Goal: Task Accomplishment & Management: Manage account settings

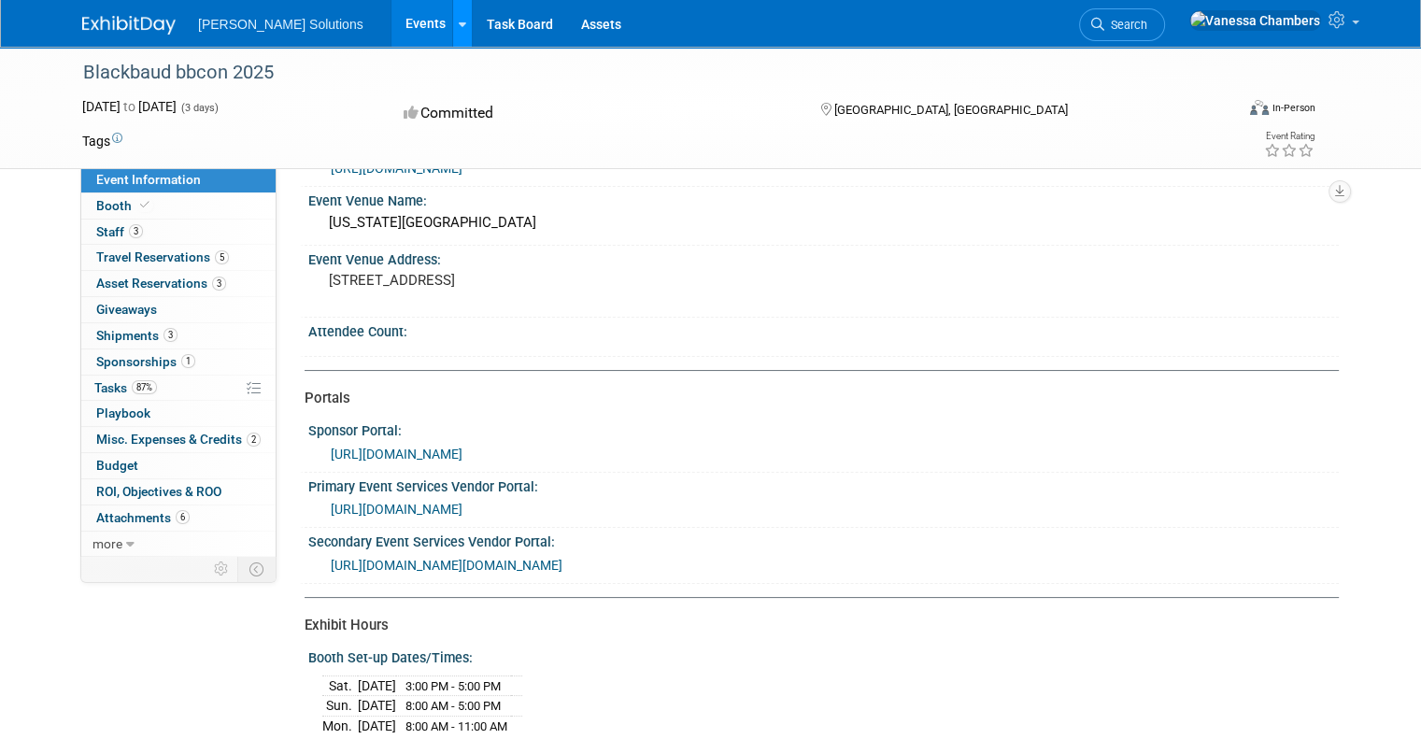
click at [452, 28] on link at bounding box center [462, 23] width 20 height 47
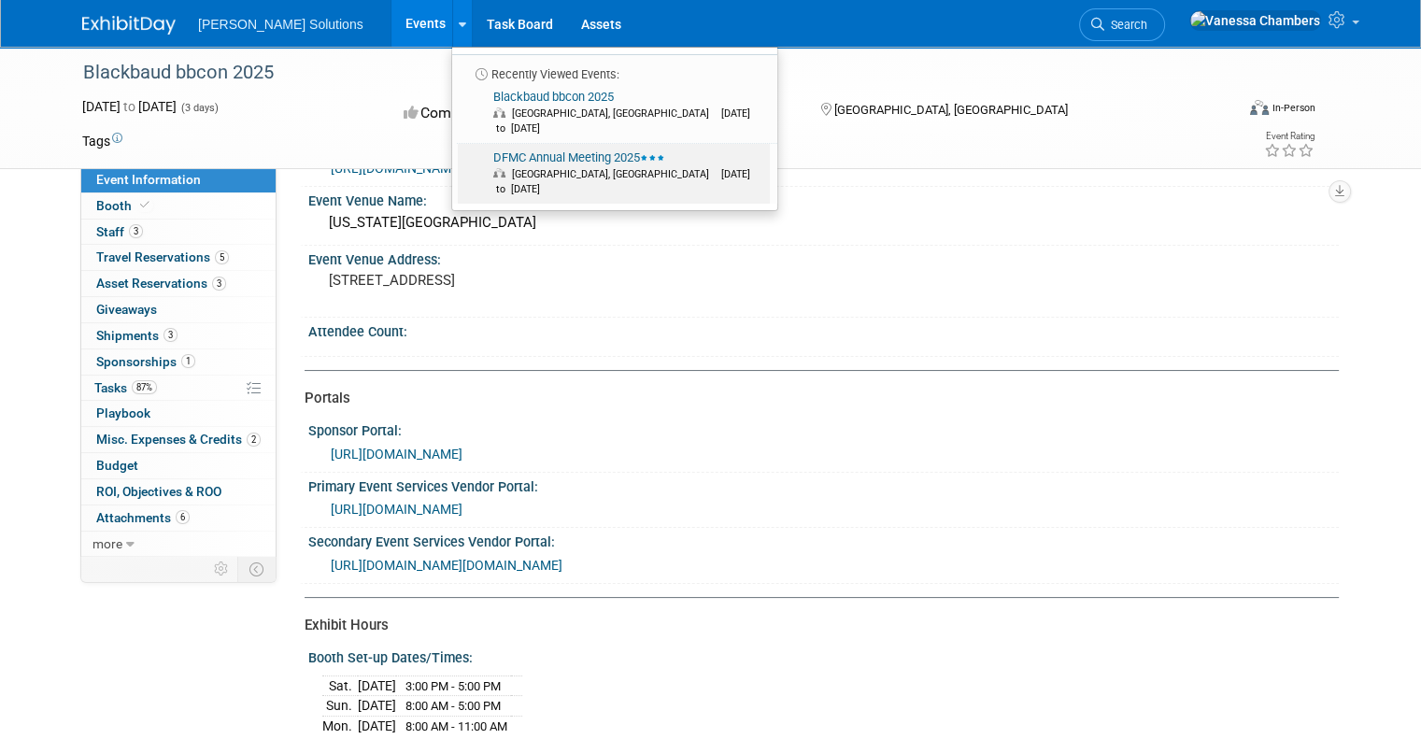
click at [512, 168] on span "[GEOGRAPHIC_DATA], [GEOGRAPHIC_DATA]" at bounding box center [615, 174] width 207 height 12
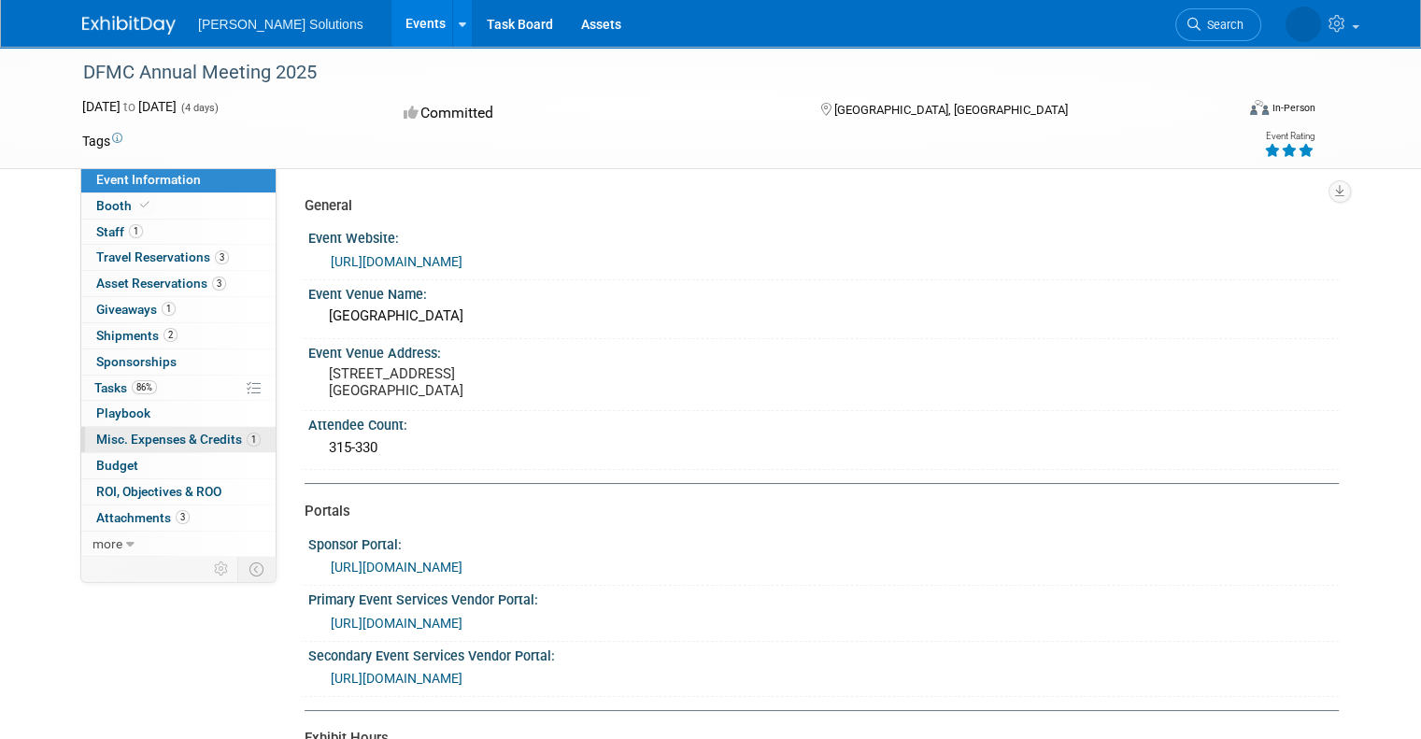
click at [124, 435] on span "Misc. Expenses & Credits 1" at bounding box center [178, 439] width 164 height 15
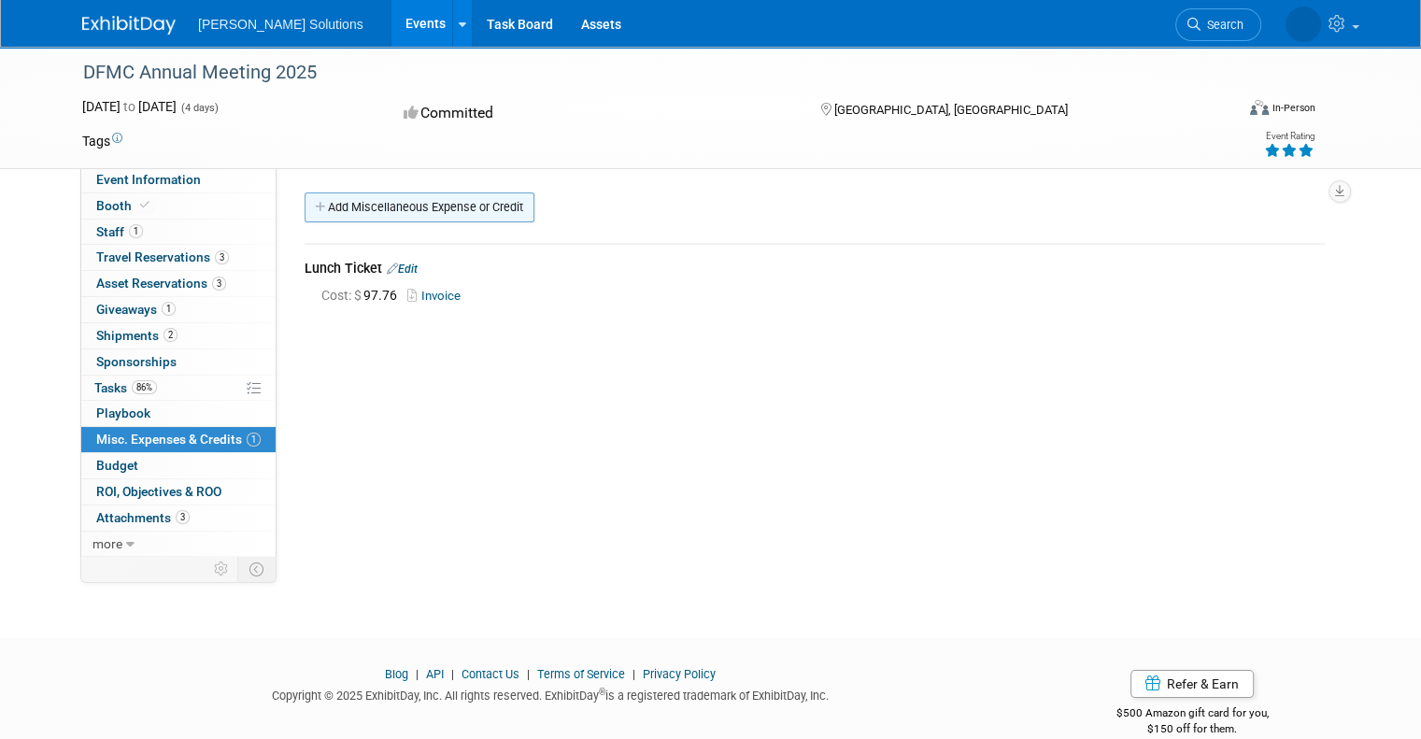
click at [475, 206] on link "Add Miscellaneous Expense or Credit" at bounding box center [420, 208] width 230 height 30
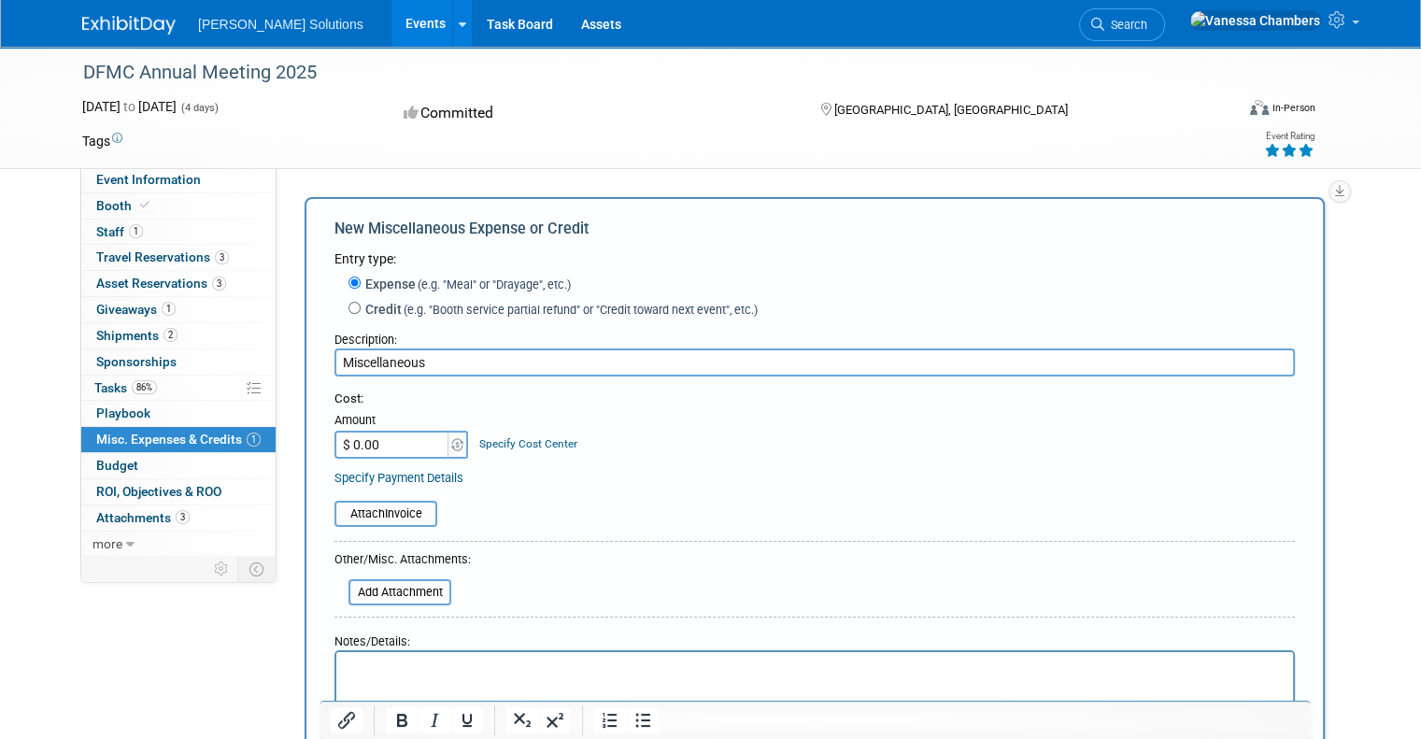
type input "Miscellaneous"
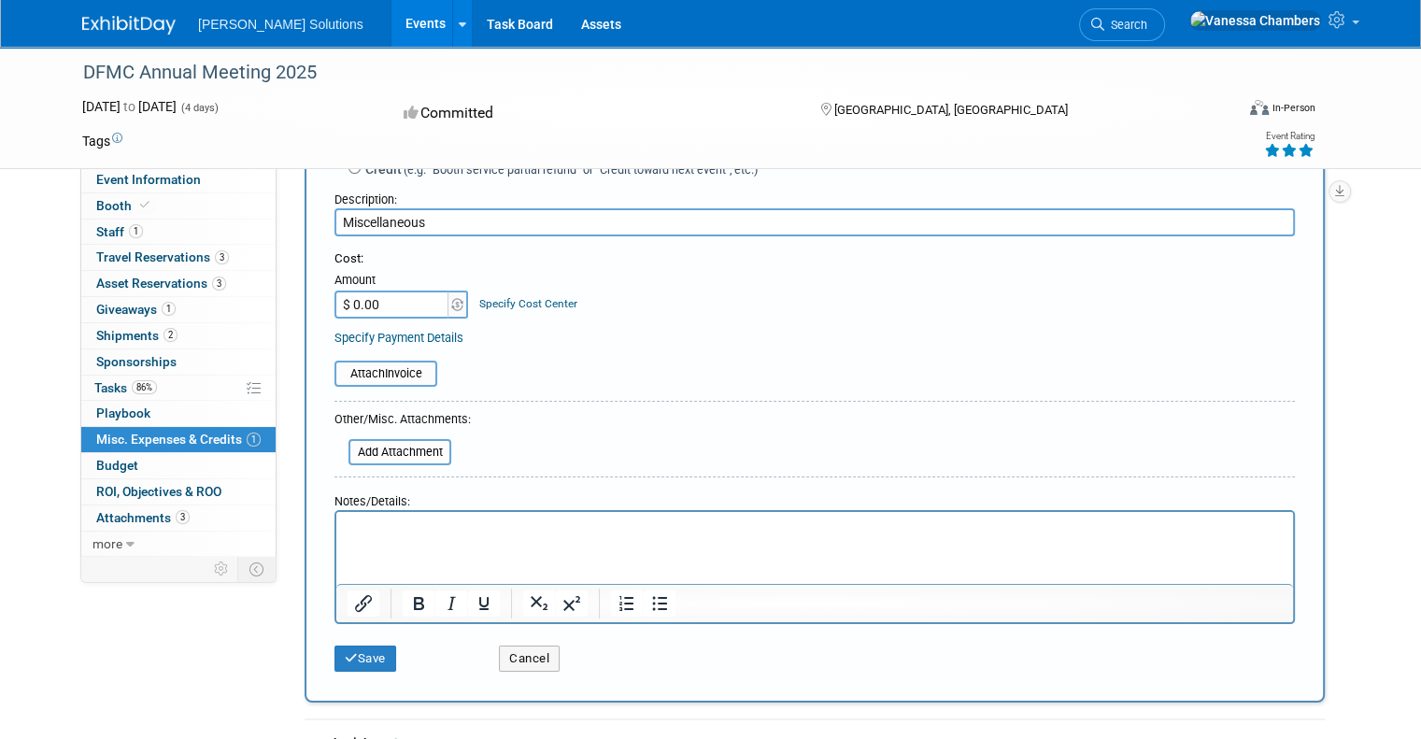
scroll to position [187, 0]
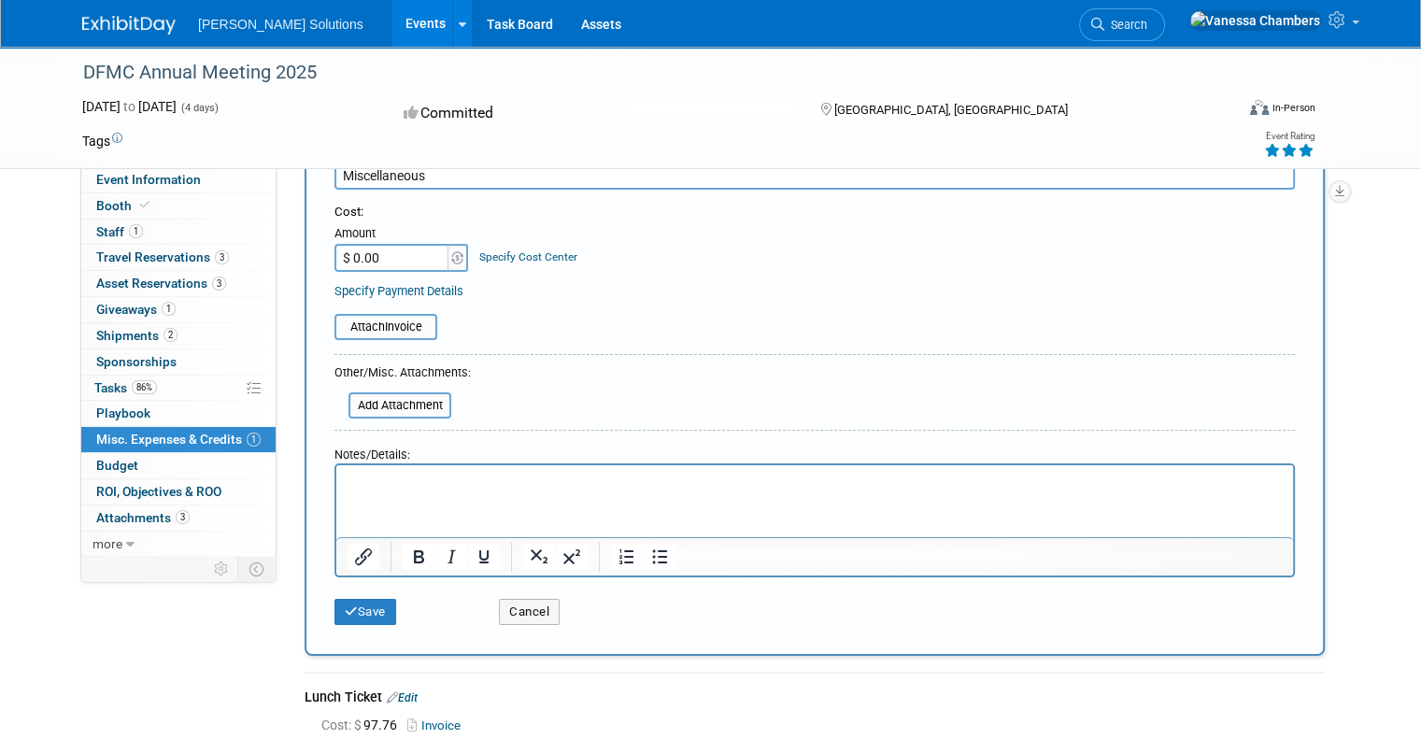
click at [451, 488] on p "Rich Text Area. Press ALT-0 for help." at bounding box center [815, 482] width 935 height 19
click at [375, 253] on input "$ 0.00" at bounding box center [393, 258] width 117 height 28
type input "$ 271.44"
click at [430, 492] on html at bounding box center [814, 478] width 957 height 26
click at [363, 601] on button "Save" at bounding box center [366, 612] width 62 height 26
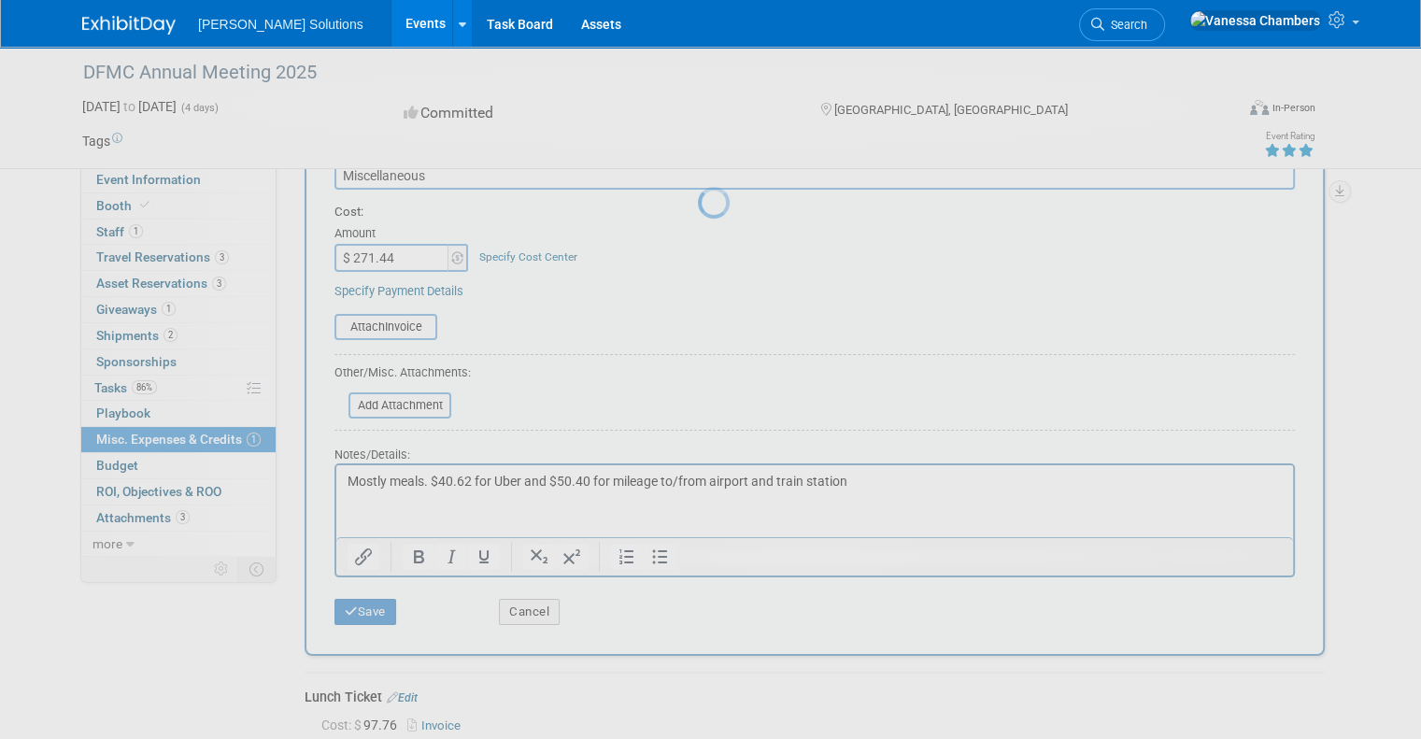
scroll to position [30, 0]
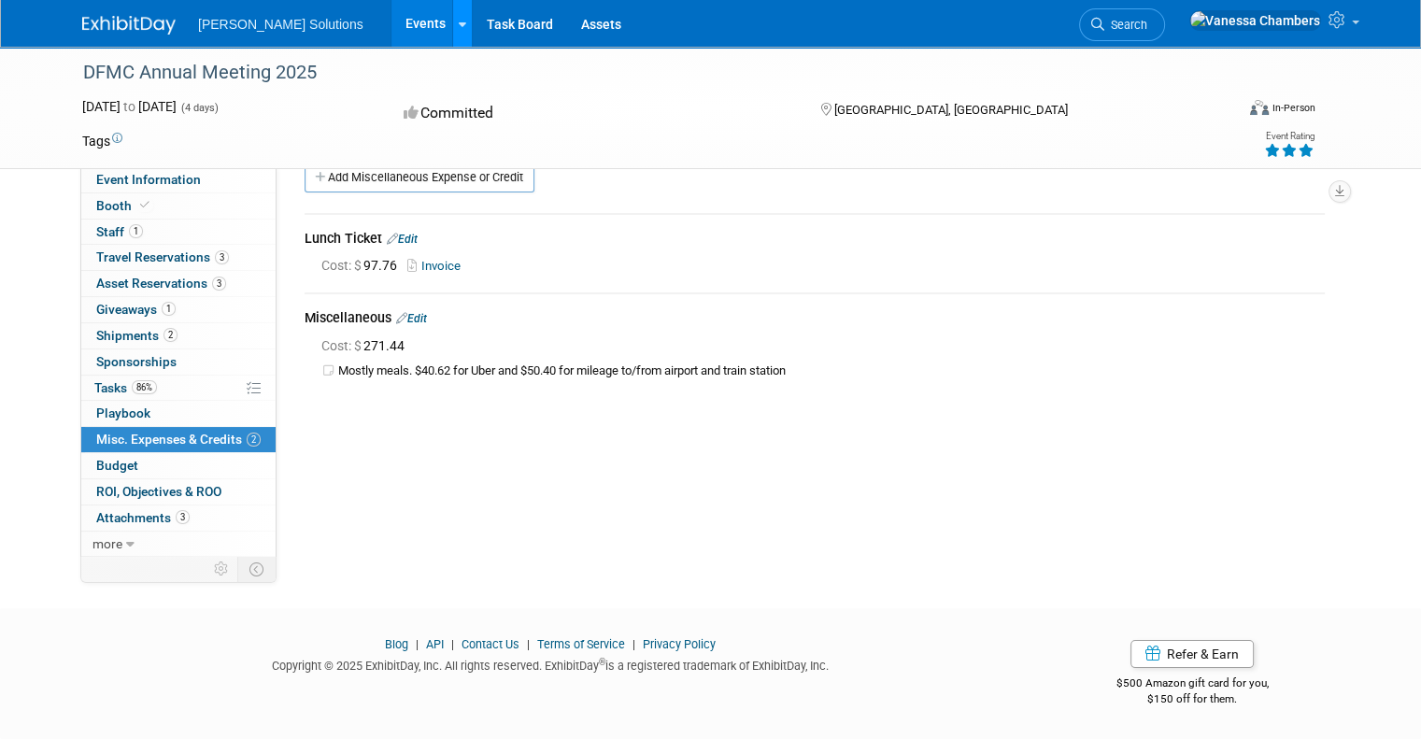
click at [459, 20] on icon at bounding box center [462, 25] width 7 height 12
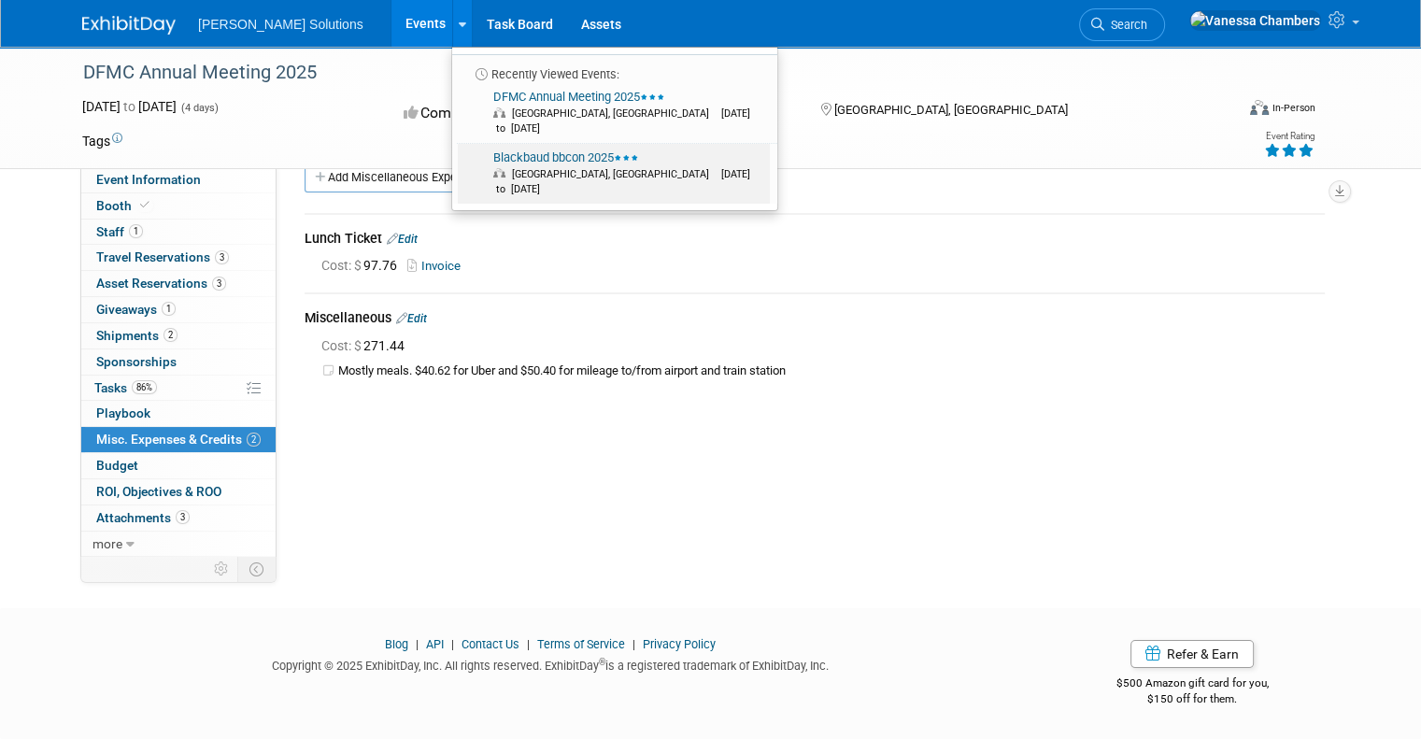
click at [500, 144] on link "Blackbaud bbcon 2025 Philadelphia, PA Oct 6, 2025 to Oct 8, 2025" at bounding box center [614, 174] width 312 height 60
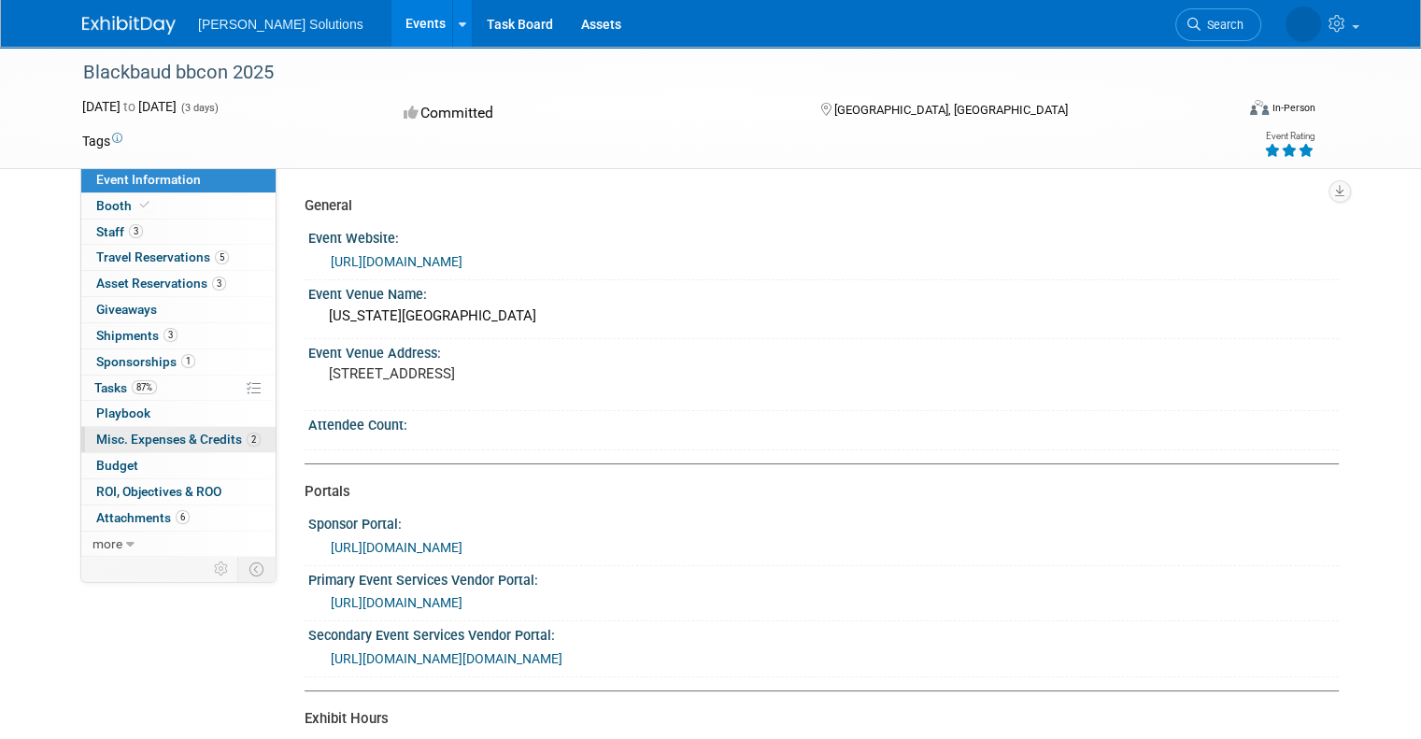
click at [119, 441] on span "Misc. Expenses & Credits 2" at bounding box center [178, 439] width 164 height 15
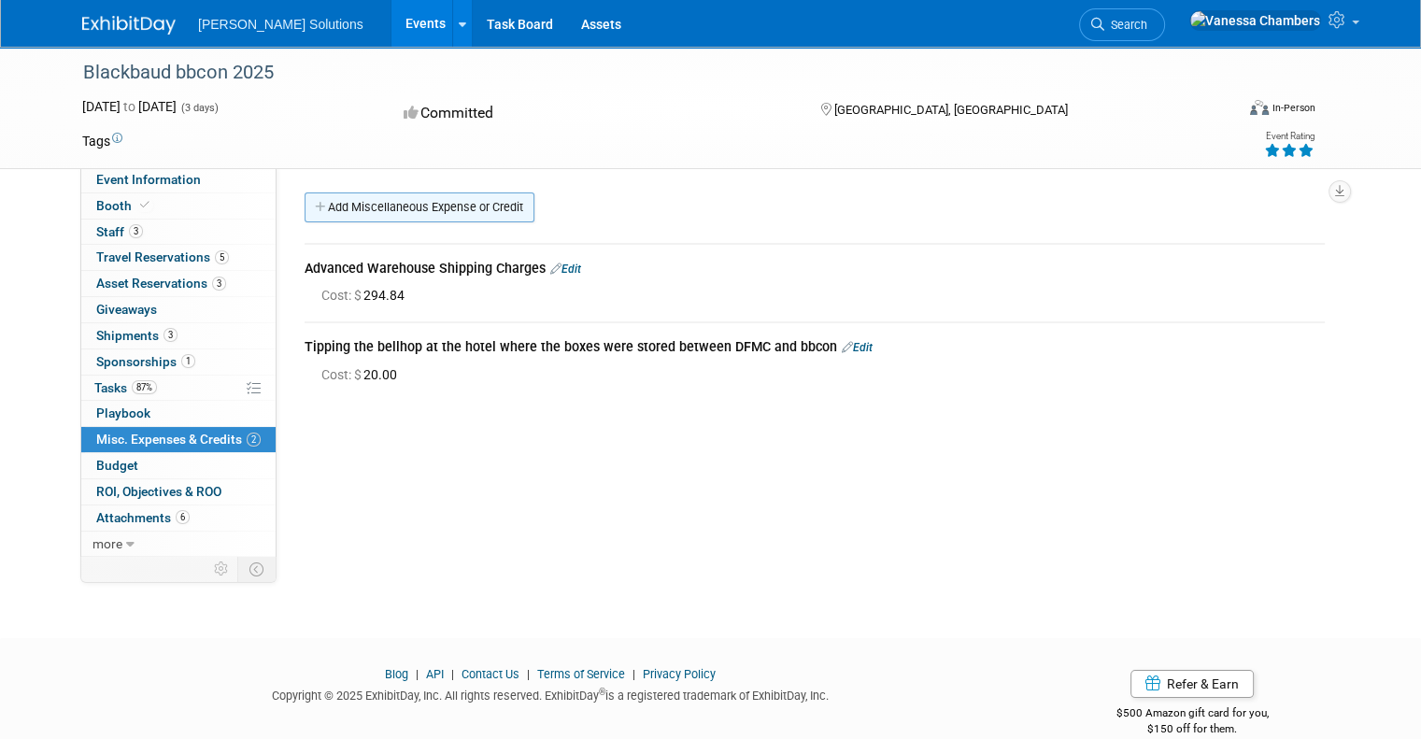
click at [434, 208] on link "Add Miscellaneous Expense or Credit" at bounding box center [420, 208] width 230 height 30
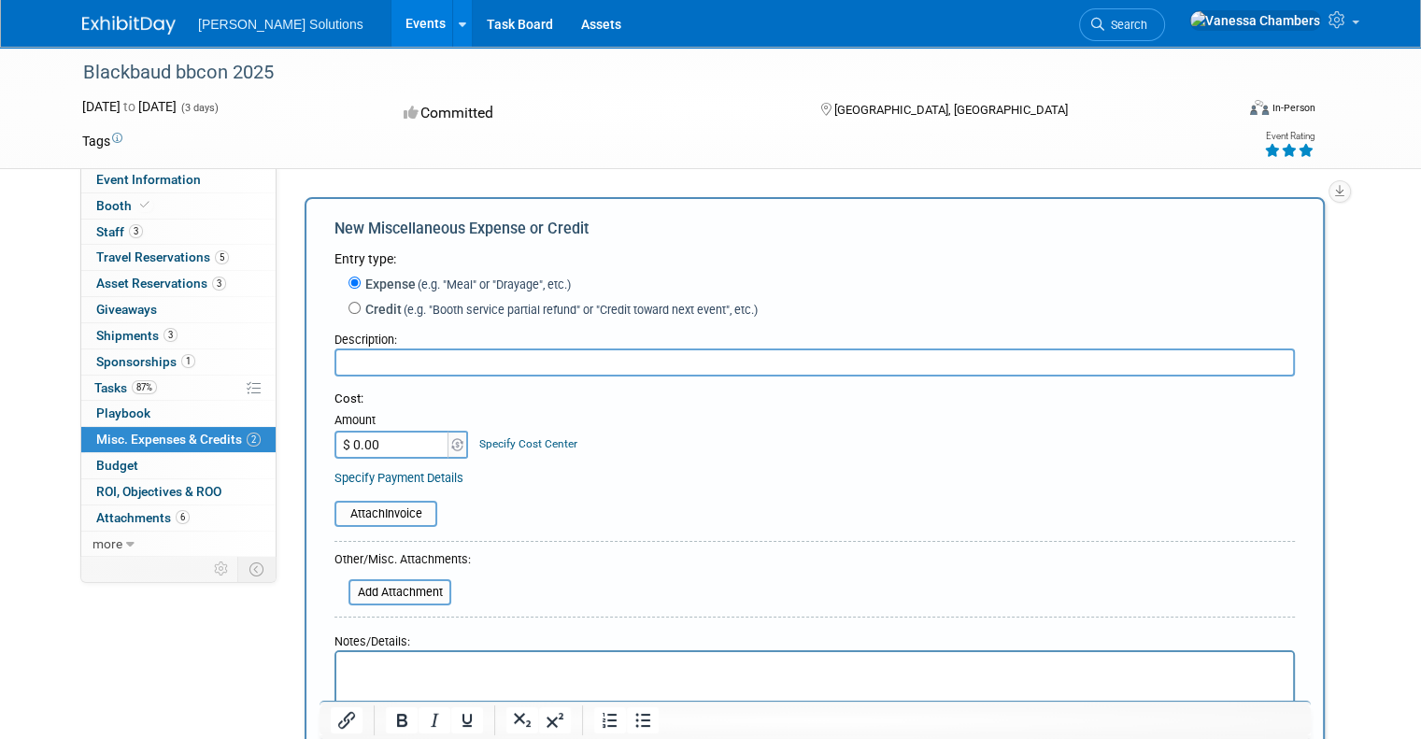
click at [376, 446] on input "$ 0.00" at bounding box center [393, 445] width 117 height 28
type input "$ 388.36"
click at [437, 354] on input "text" at bounding box center [815, 363] width 961 height 28
type input "Misc"
click at [529, 654] on html at bounding box center [814, 665] width 957 height 26
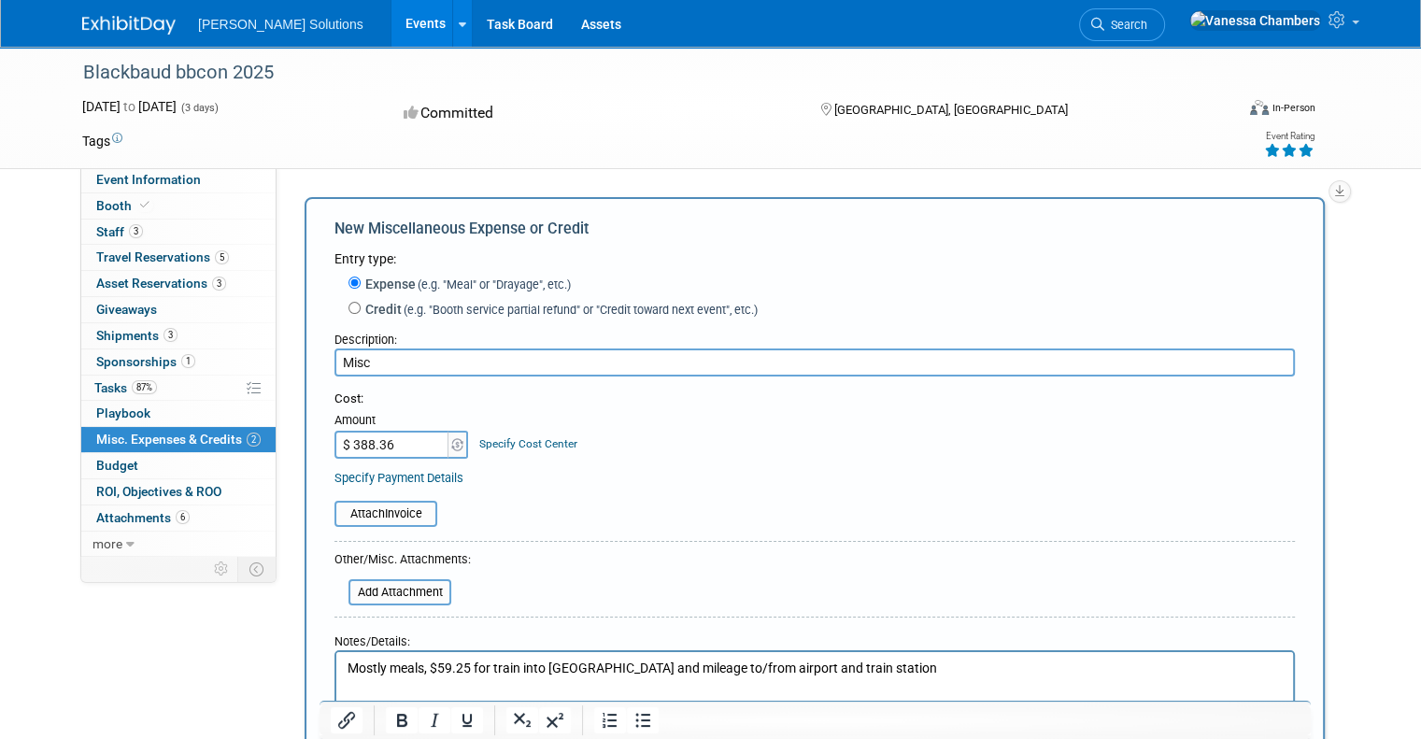
scroll to position [187, 0]
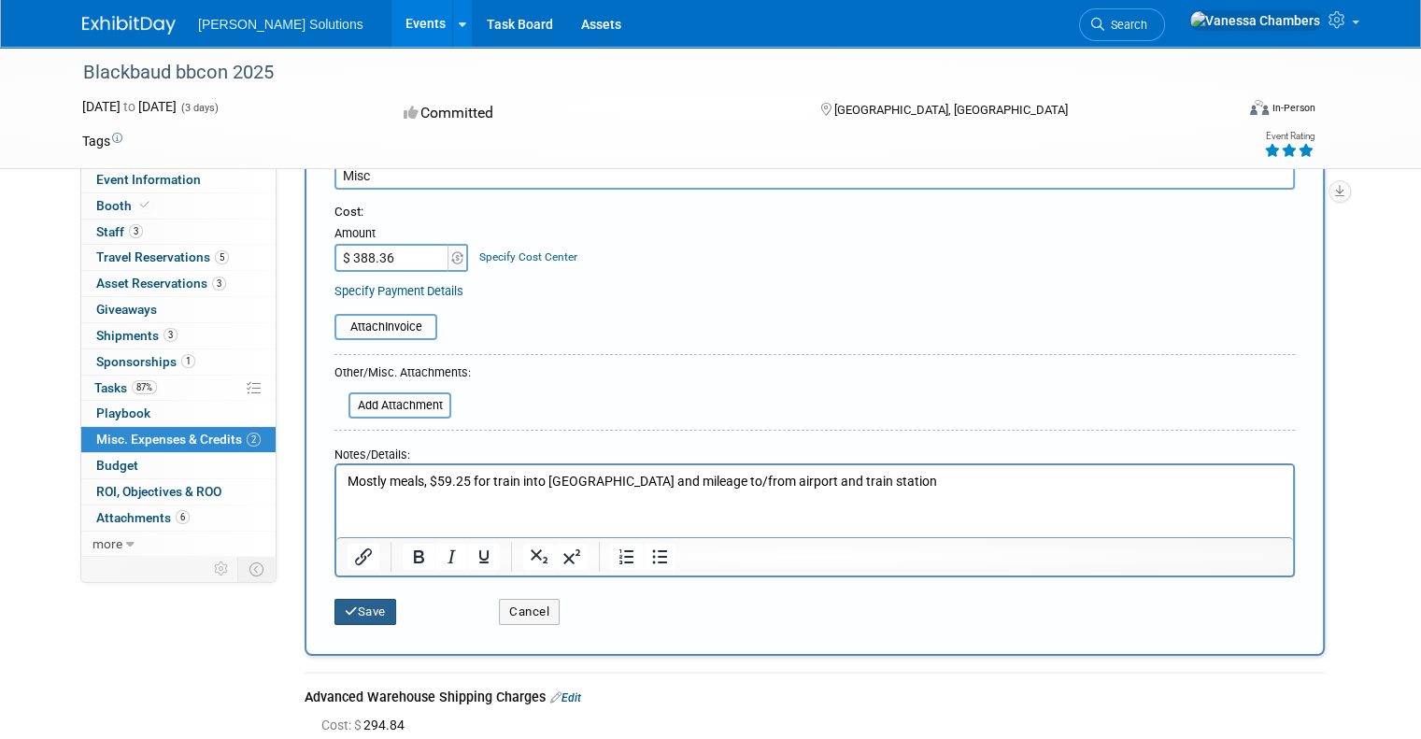
click at [359, 610] on button "Save" at bounding box center [366, 612] width 62 height 26
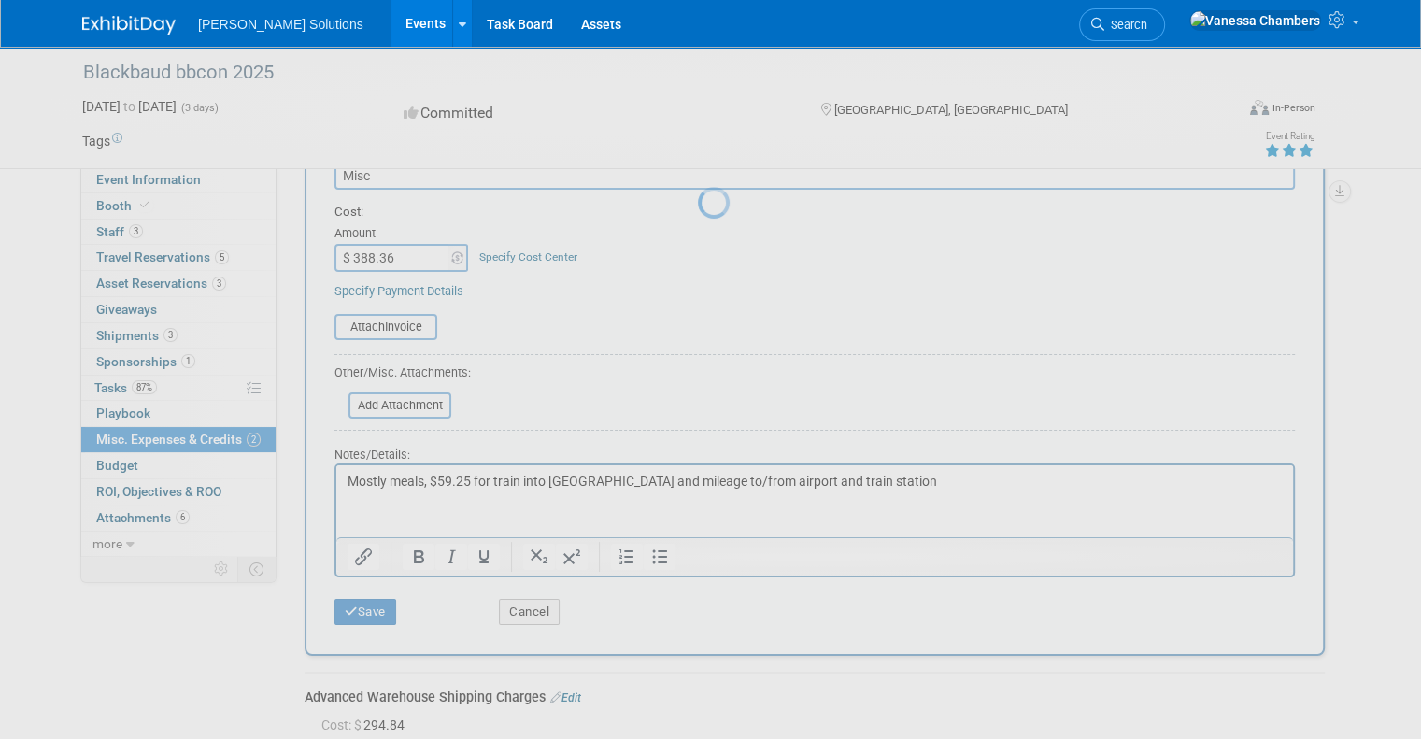
scroll to position [30, 0]
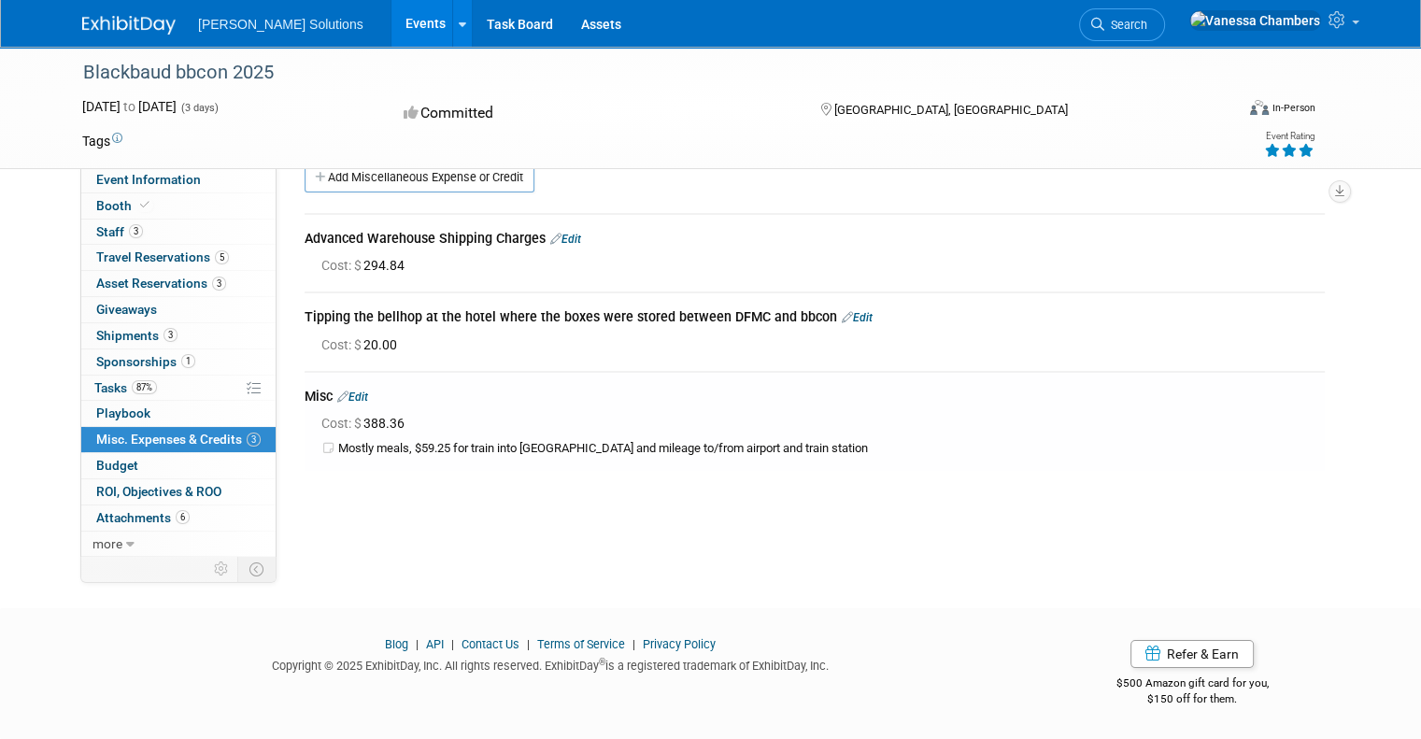
click at [392, 18] on link "Events" at bounding box center [426, 23] width 68 height 47
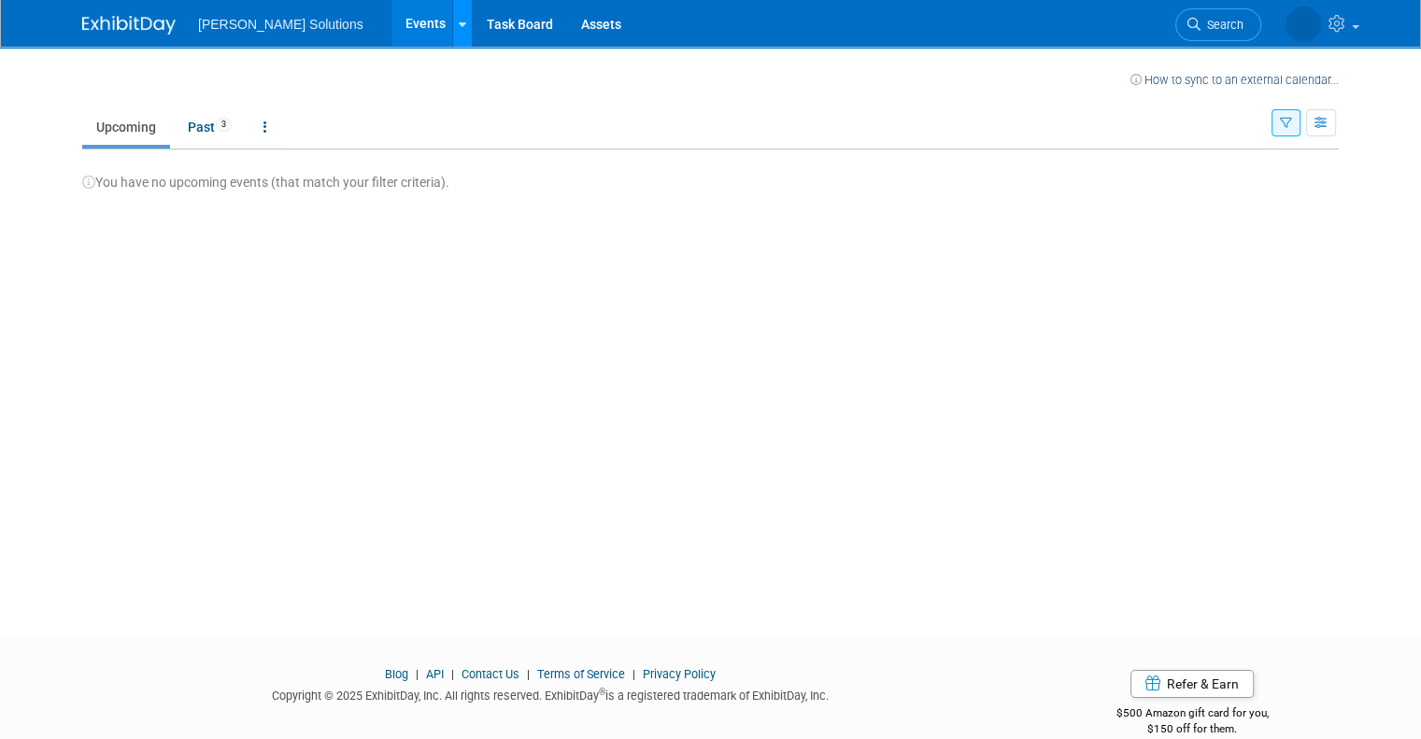
click at [452, 27] on link at bounding box center [462, 23] width 20 height 47
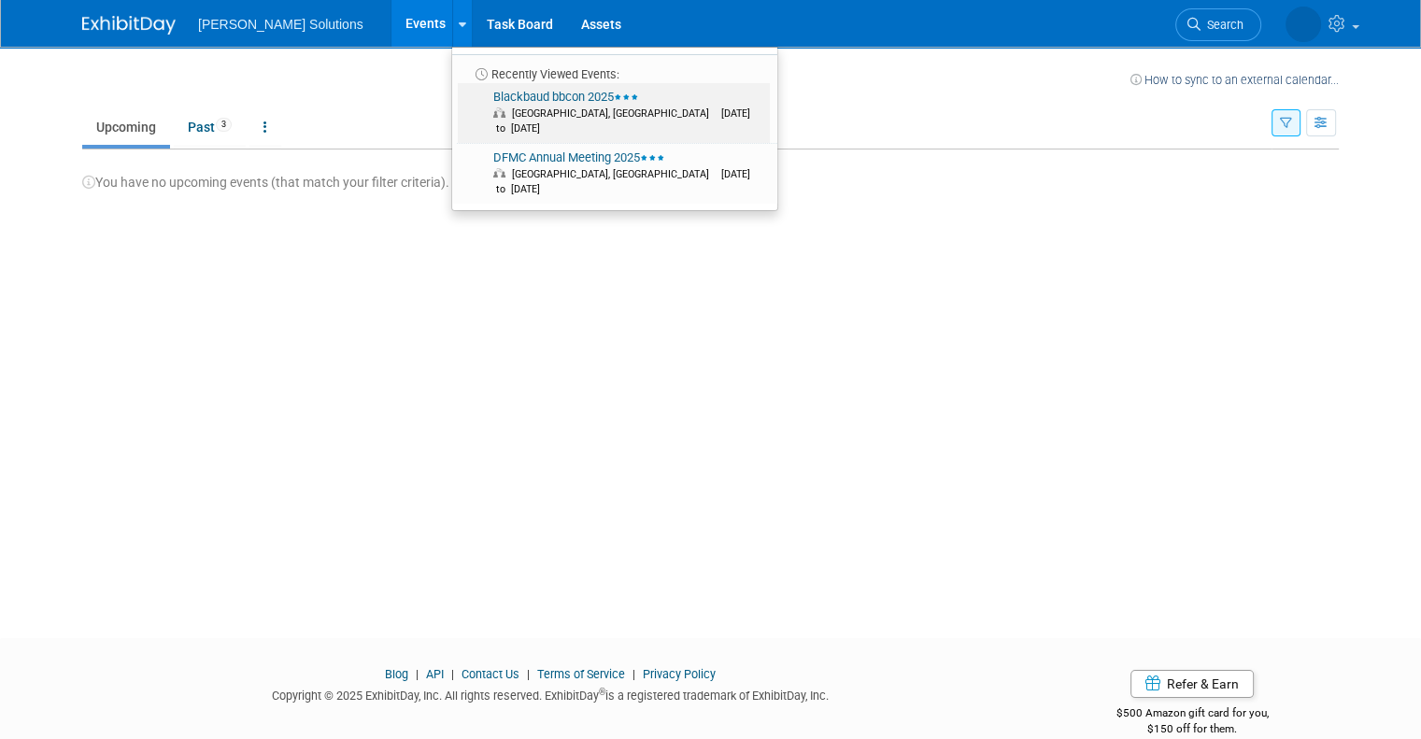
click at [512, 107] on span "[GEOGRAPHIC_DATA], [GEOGRAPHIC_DATA]" at bounding box center [615, 113] width 207 height 12
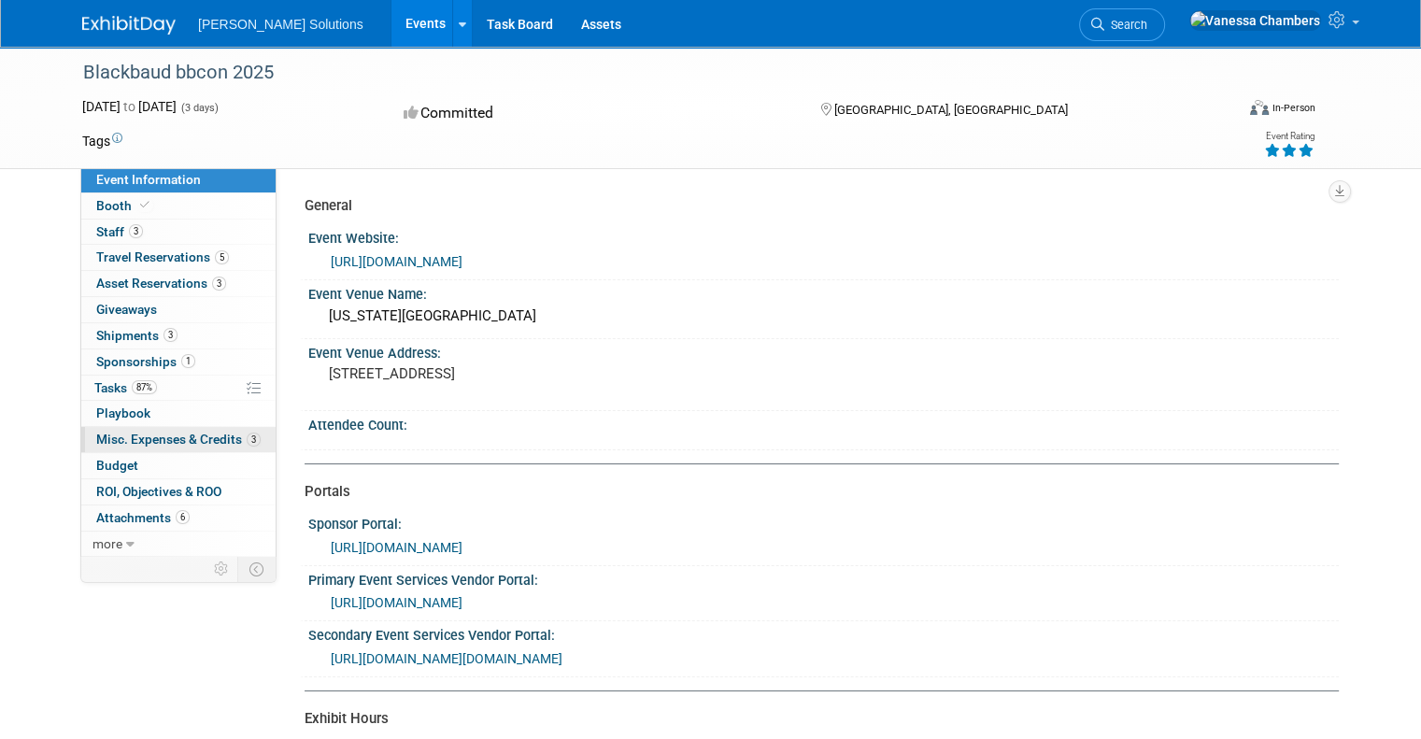
click at [161, 440] on span "Misc. Expenses & Credits 3" at bounding box center [178, 439] width 164 height 15
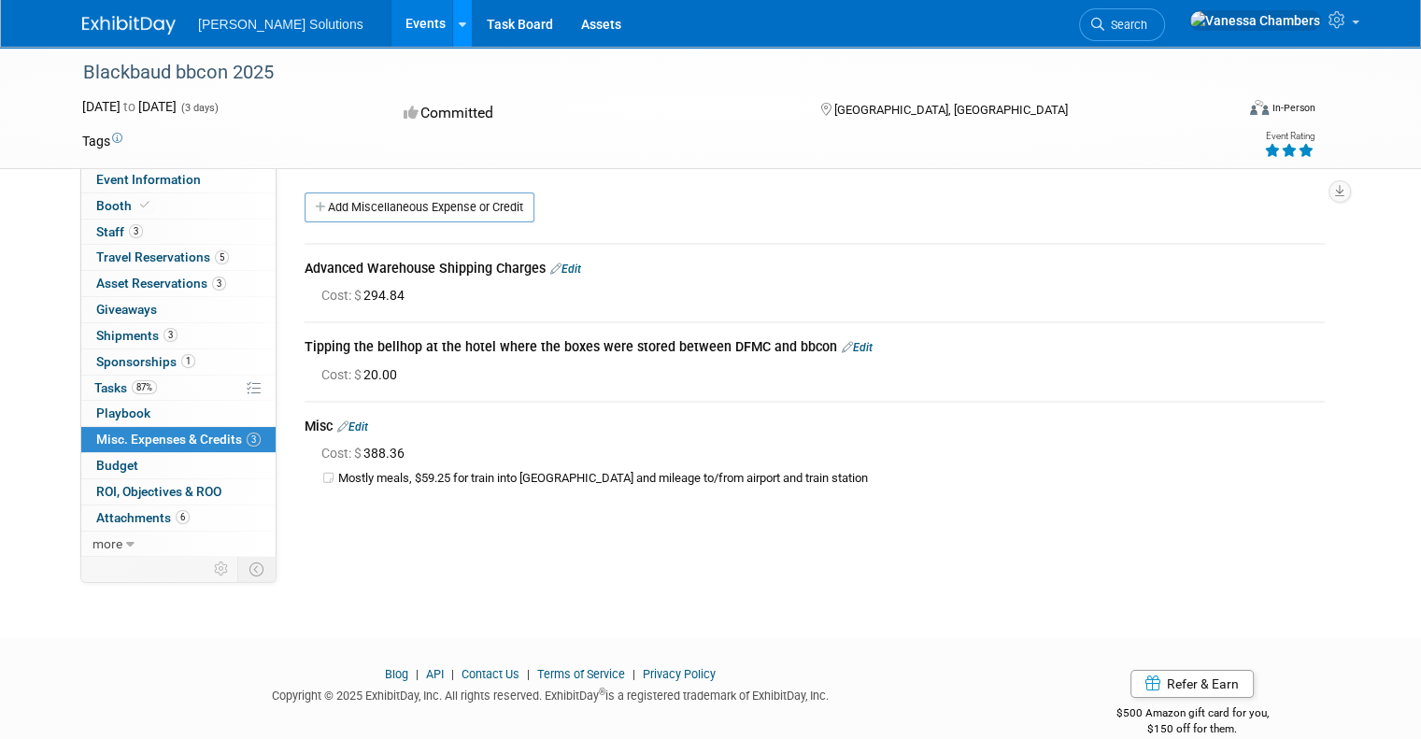
click at [459, 20] on icon at bounding box center [462, 25] width 7 height 12
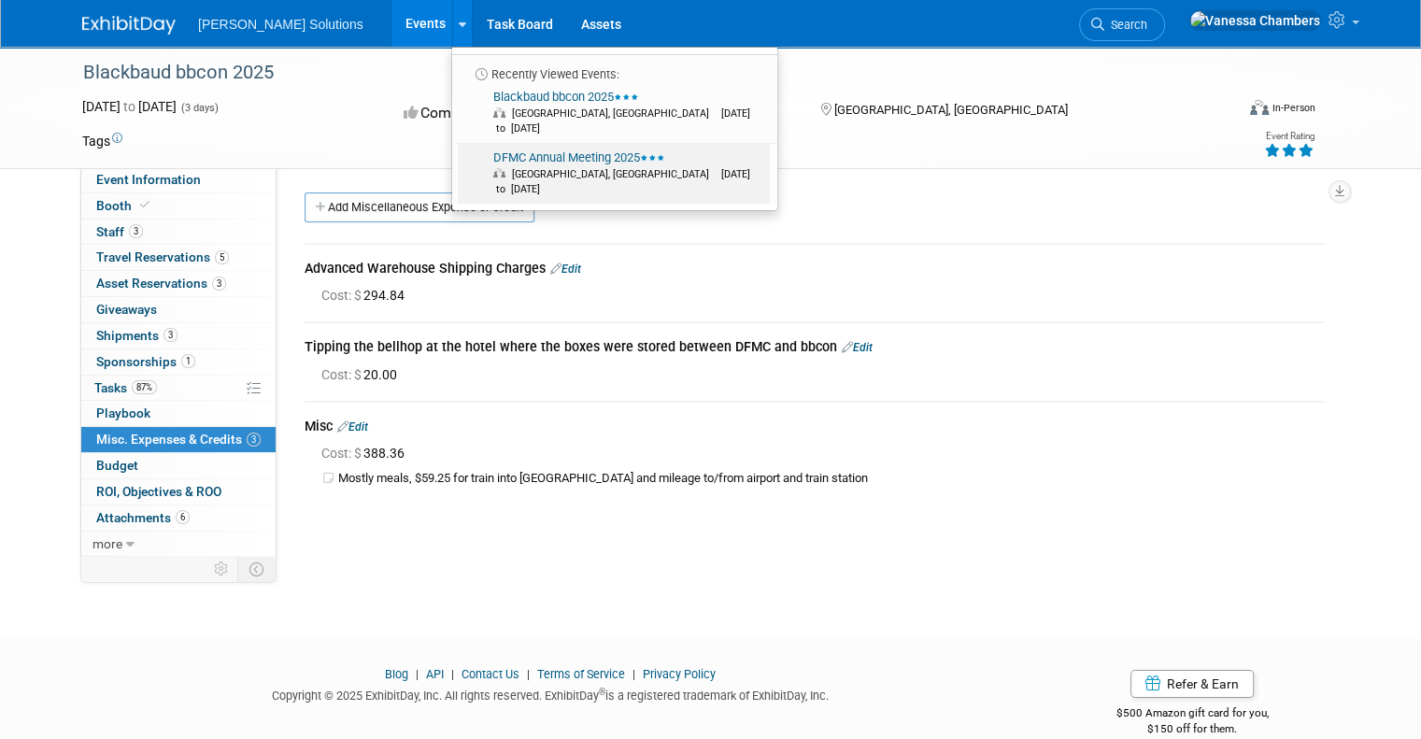
click at [480, 149] on link "DFMC Annual Meeting 2025 Philadelphia, PA Sep 28, 2025 to Oct 1, 2025" at bounding box center [614, 174] width 312 height 60
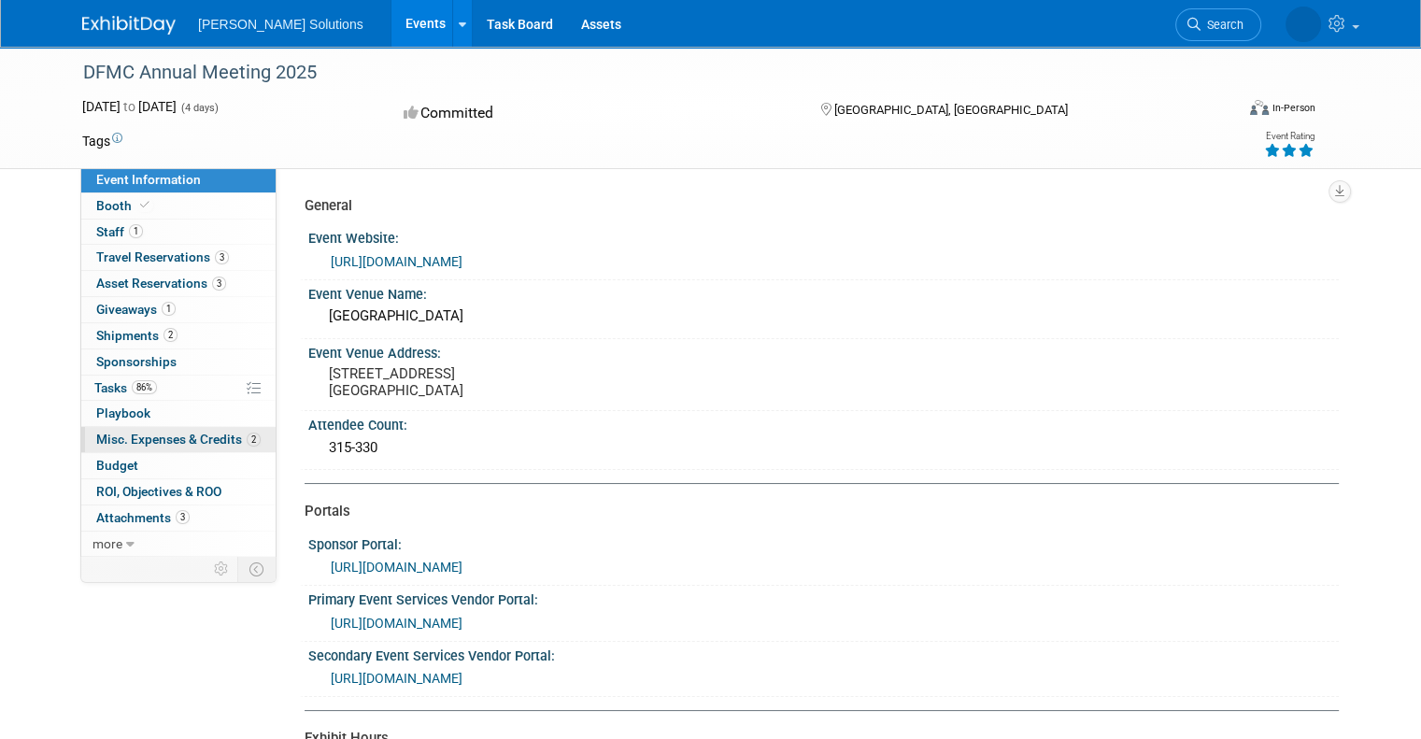
click at [125, 436] on span "Misc. Expenses & Credits 2" at bounding box center [178, 439] width 164 height 15
